Goal: Transaction & Acquisition: Purchase product/service

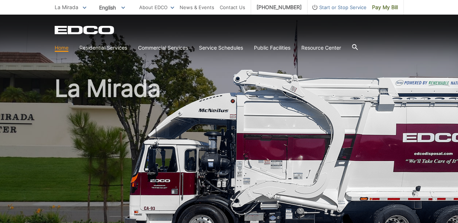
click at [63, 51] on link "Home" at bounding box center [62, 48] width 14 height 8
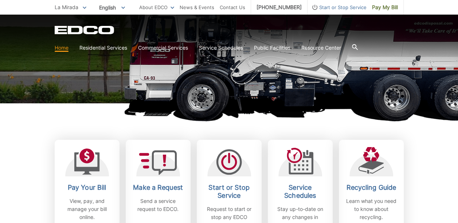
scroll to position [182, 0]
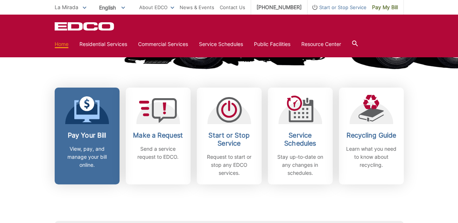
click at [106, 126] on link "Pay Your Bill View, pay, and manage your bill online." at bounding box center [87, 135] width 65 height 97
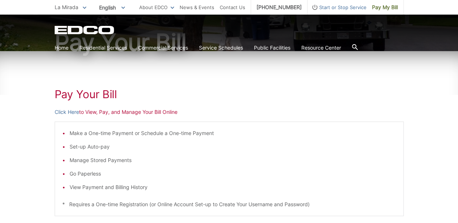
scroll to position [109, 0]
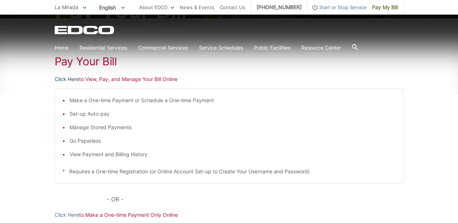
click at [66, 79] on link "Click Here" at bounding box center [67, 79] width 24 height 8
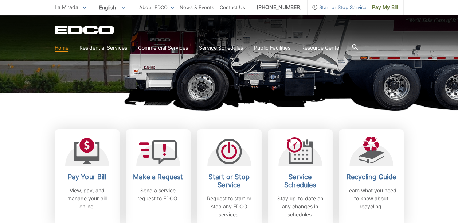
scroll to position [146, 0]
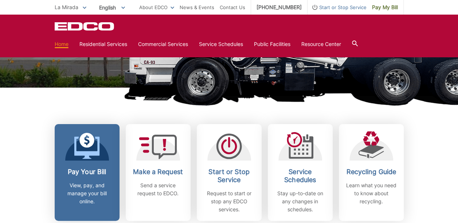
click at [88, 169] on h2 "Pay Your Bill" at bounding box center [87, 172] width 54 height 8
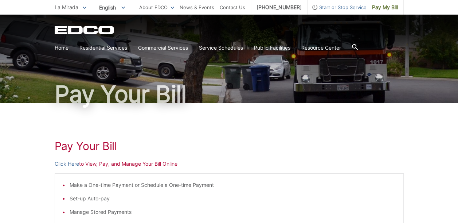
scroll to position [36, 0]
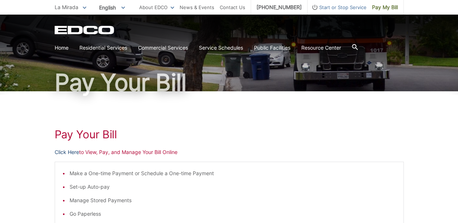
click at [63, 151] on link "Click Here" at bounding box center [67, 152] width 24 height 8
